Goal: Information Seeking & Learning: Learn about a topic

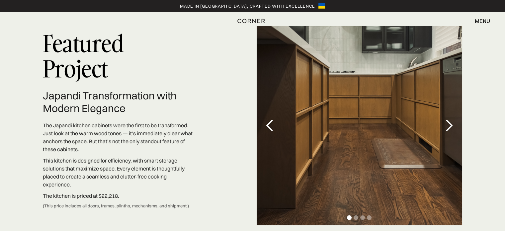
scroll to position [1858, 0]
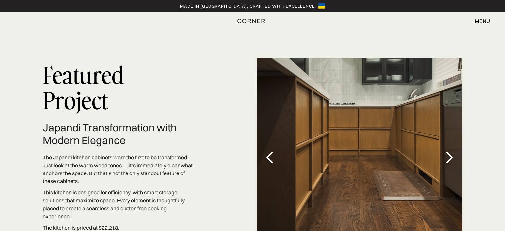
click at [445, 151] on div "next slide" at bounding box center [448, 157] width 13 height 13
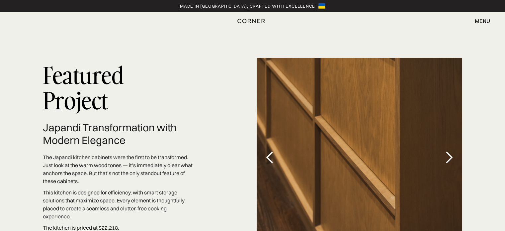
click at [445, 151] on div "next slide" at bounding box center [448, 157] width 13 height 13
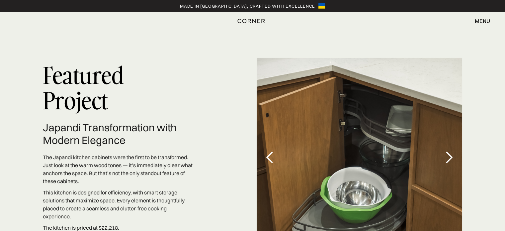
click at [455, 151] on div "next slide" at bounding box center [448, 157] width 13 height 13
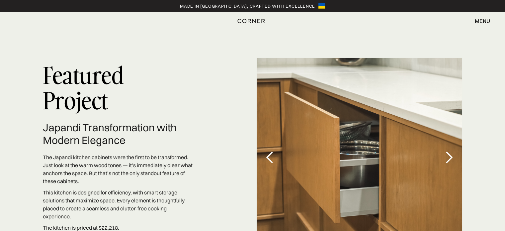
click at [455, 151] on div "next slide" at bounding box center [448, 157] width 13 height 13
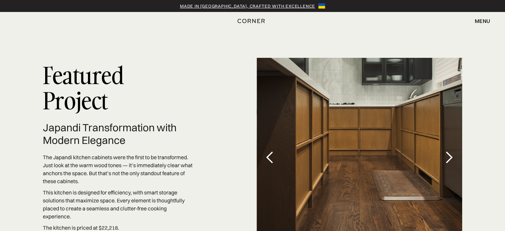
click at [455, 151] on div "next slide" at bounding box center [448, 157] width 13 height 13
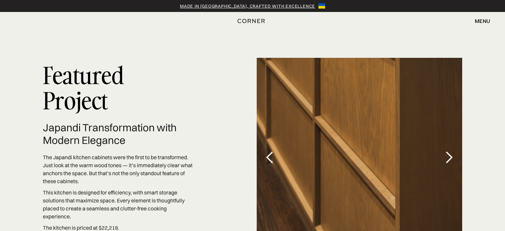
click at [455, 151] on div "next slide" at bounding box center [448, 157] width 13 height 13
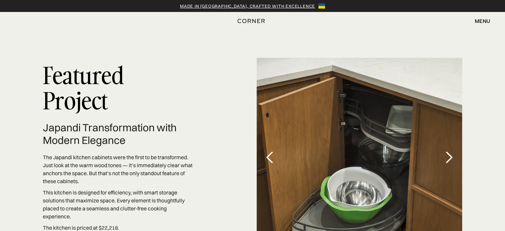
click at [455, 151] on div "next slide" at bounding box center [448, 157] width 13 height 13
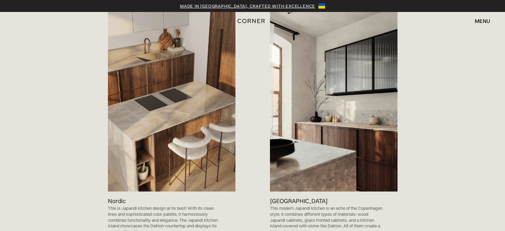
scroll to position [392, 0]
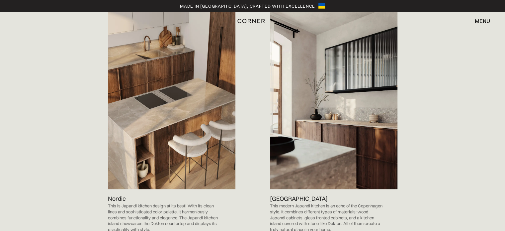
click at [306, 138] on img at bounding box center [334, 98] width 128 height 181
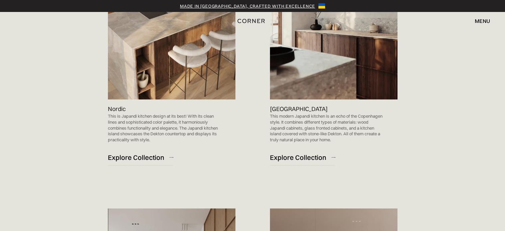
scroll to position [482, 0]
click at [302, 153] on div "Explore Collection" at bounding box center [298, 157] width 56 height 9
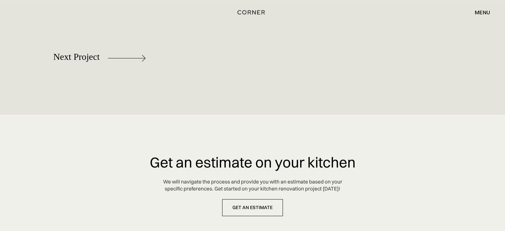
scroll to position [3106, 0]
click at [94, 59] on div "Rebel" at bounding box center [99, 60] width 93 height 32
